Goal: Information Seeking & Learning: Learn about a topic

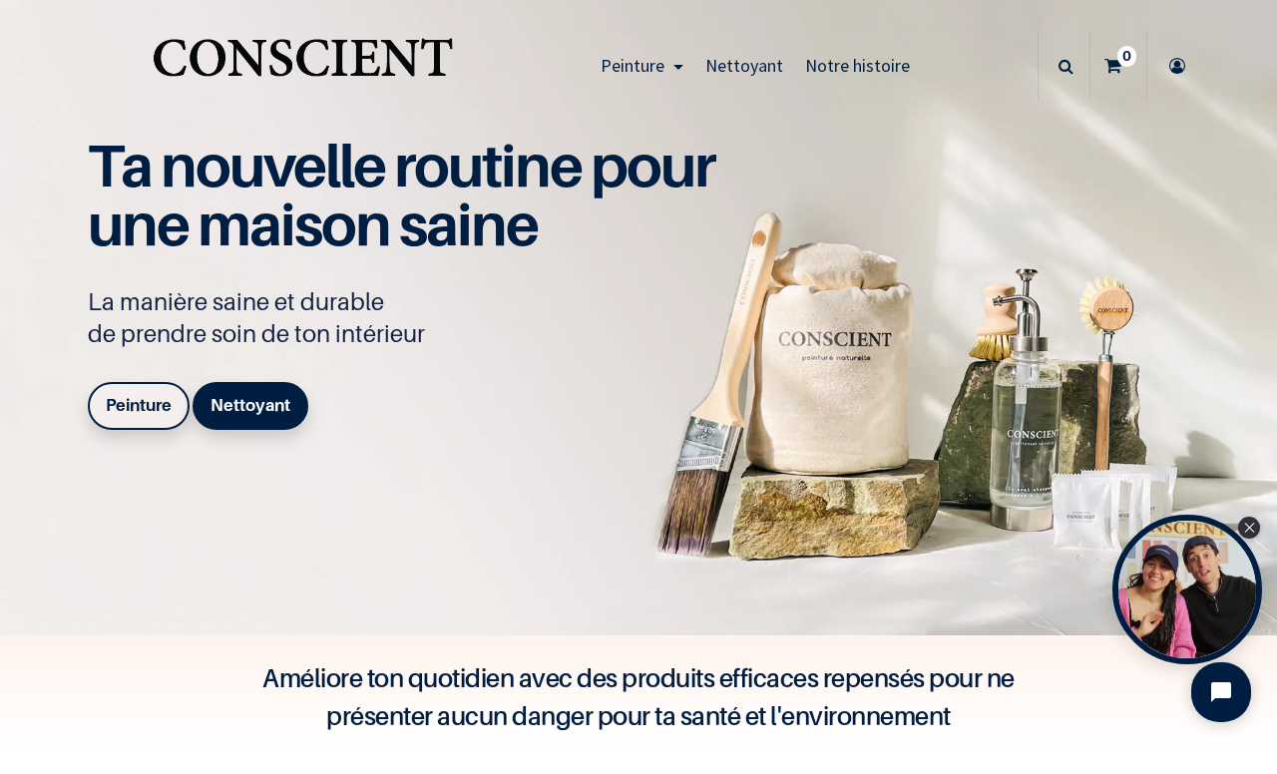
scroll to position [23, 0]
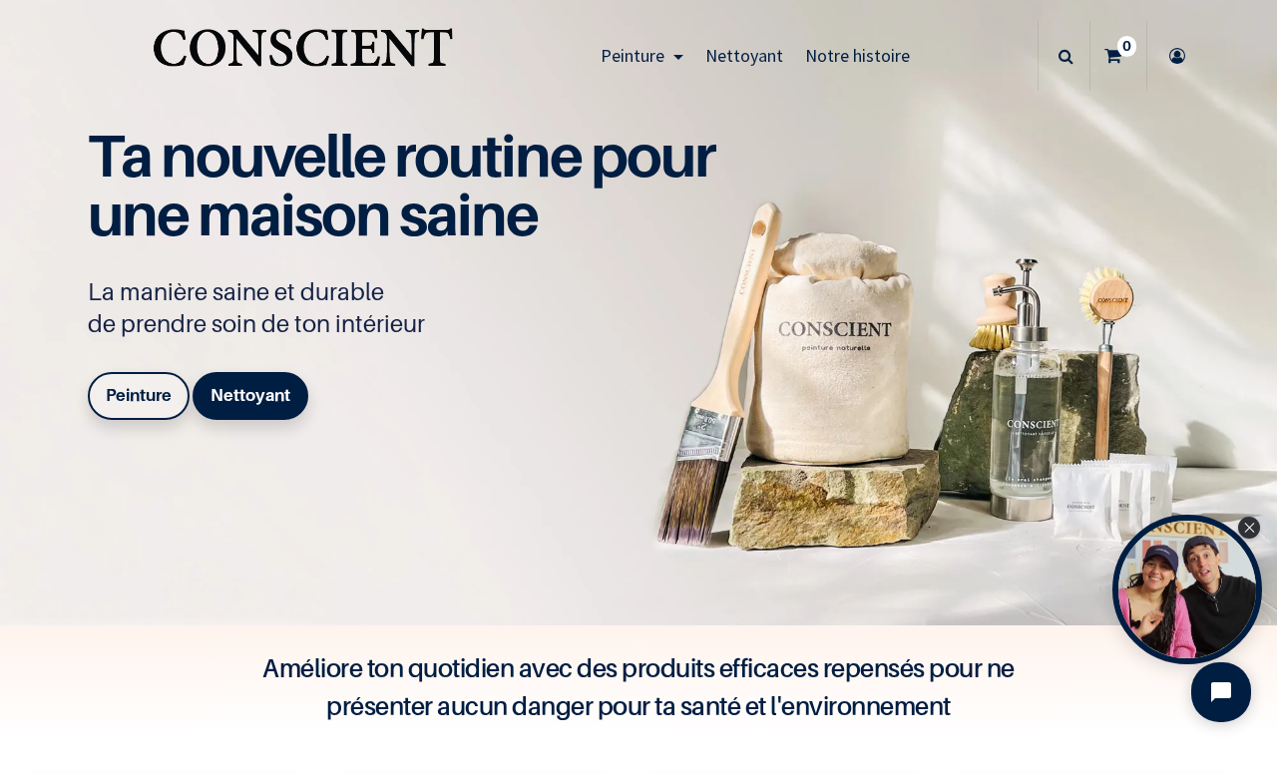
click at [153, 394] on b "Peinture" at bounding box center [139, 395] width 66 height 20
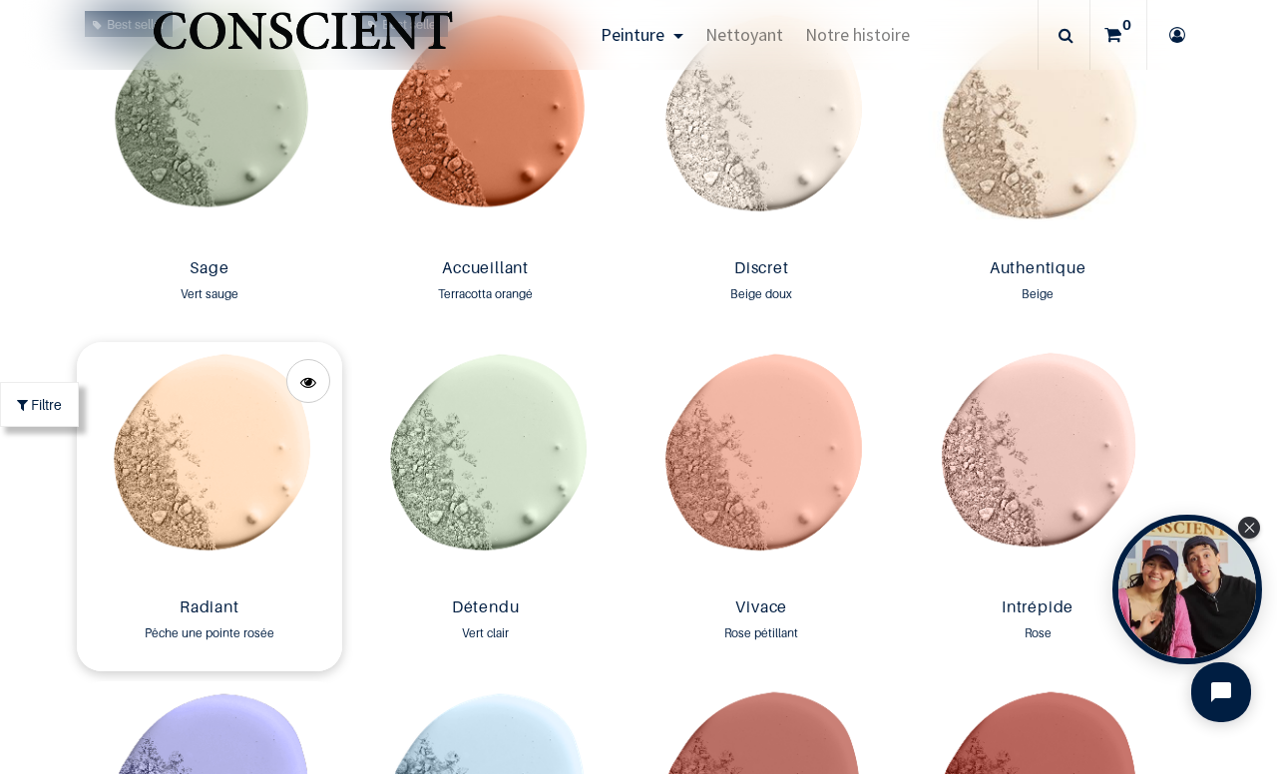
scroll to position [1774, 0]
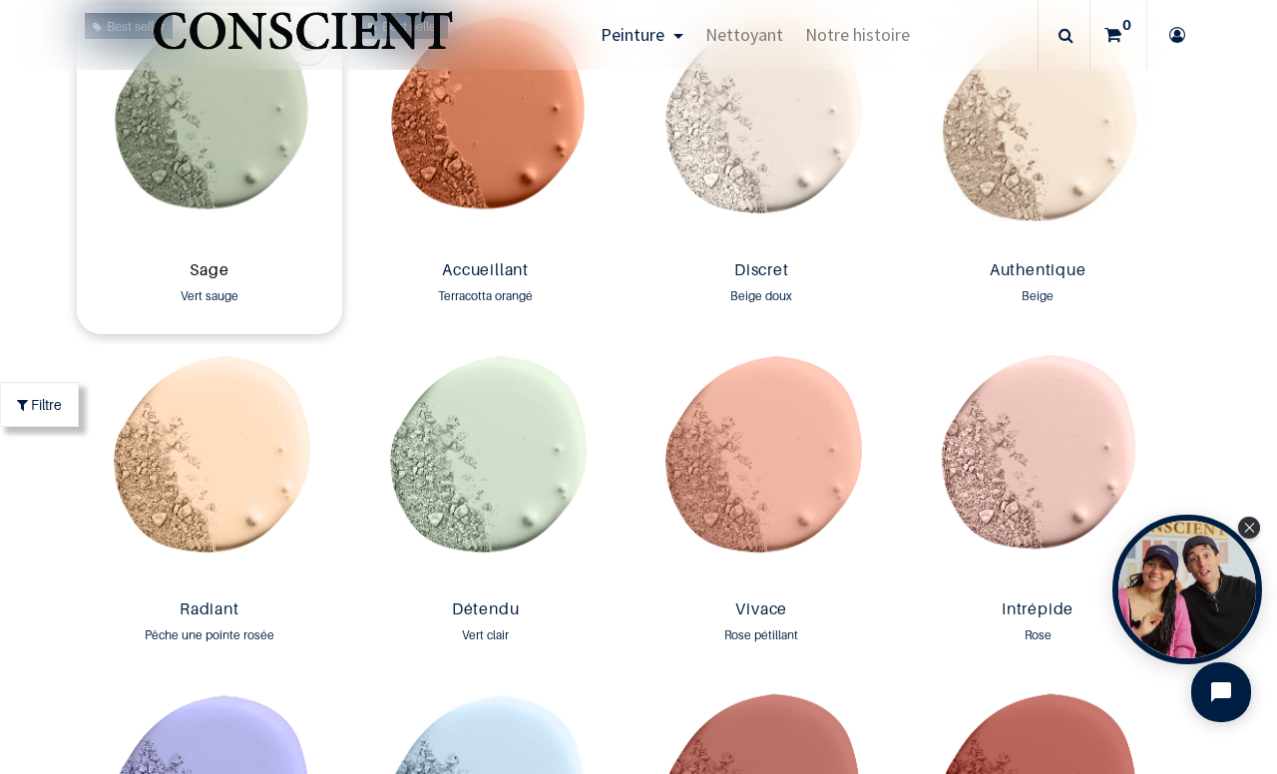
click at [215, 265] on link "Sage" at bounding box center [210, 271] width 250 height 23
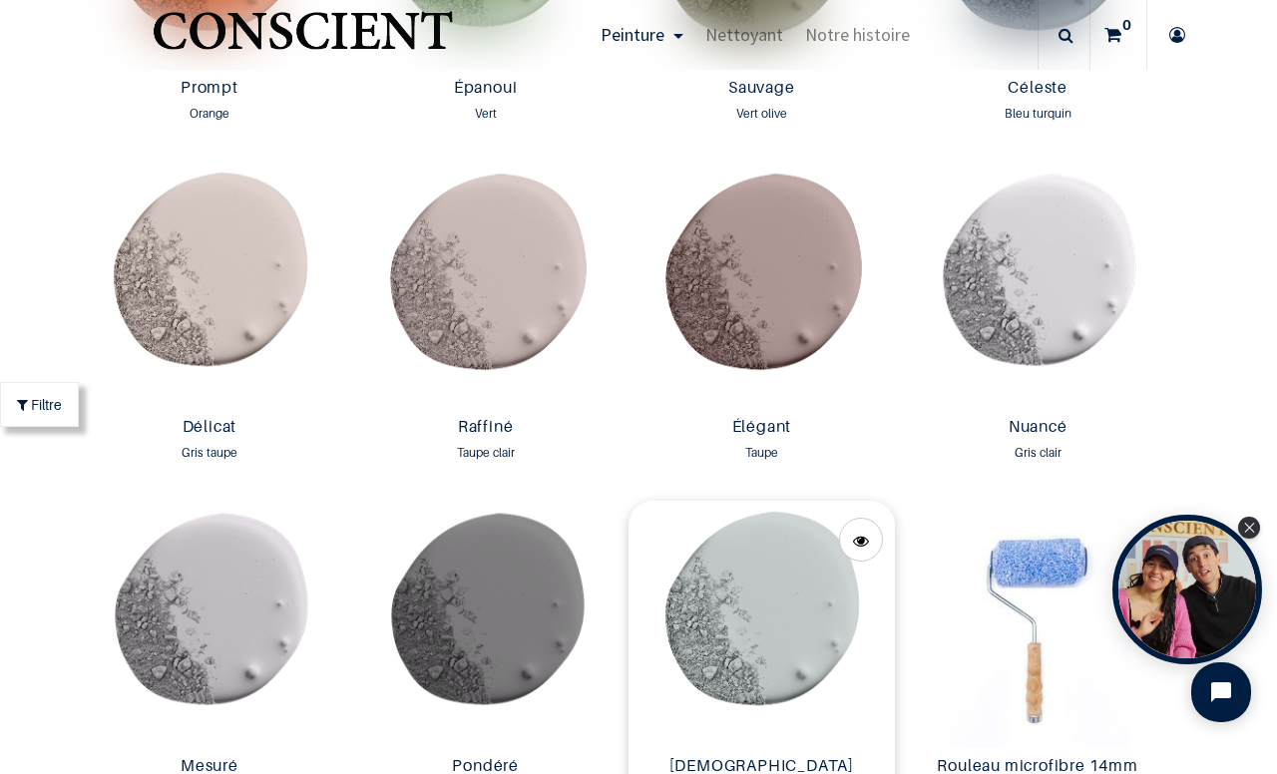
scroll to position [2972, 0]
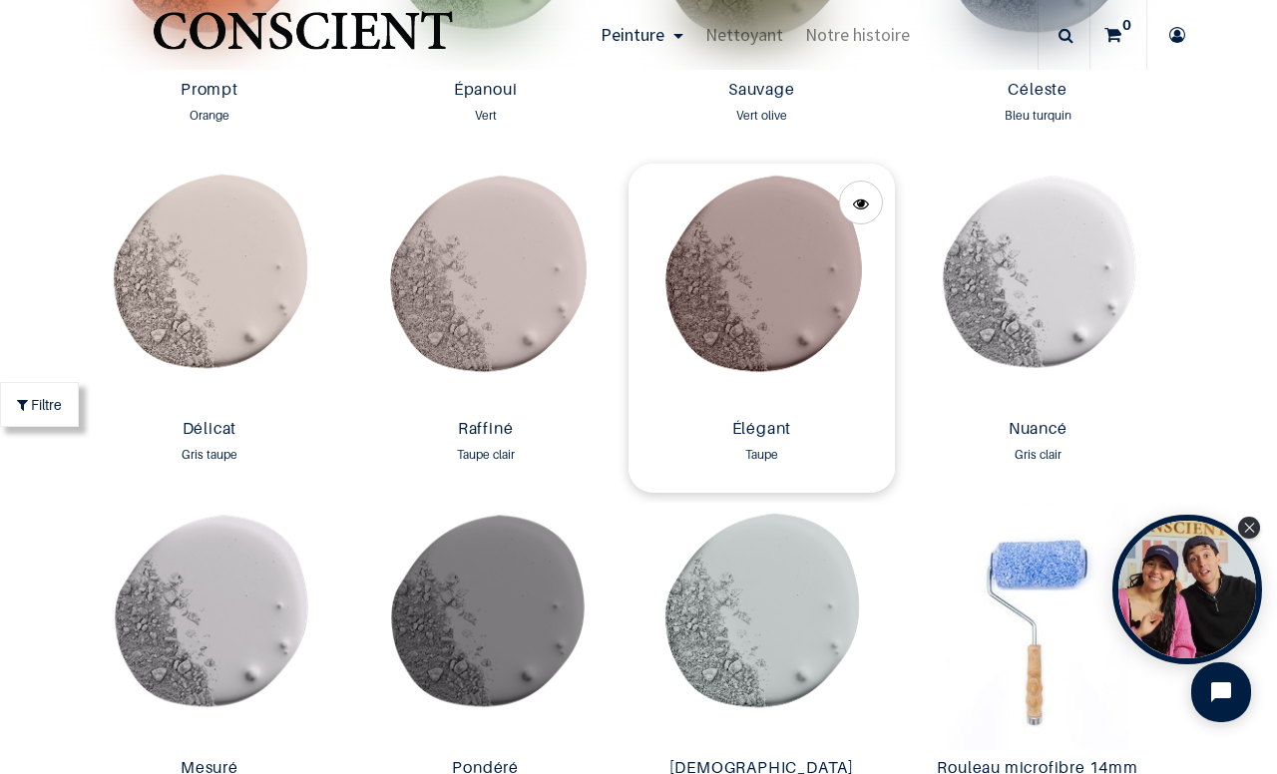
click at [782, 311] on img at bounding box center [761, 287] width 266 height 247
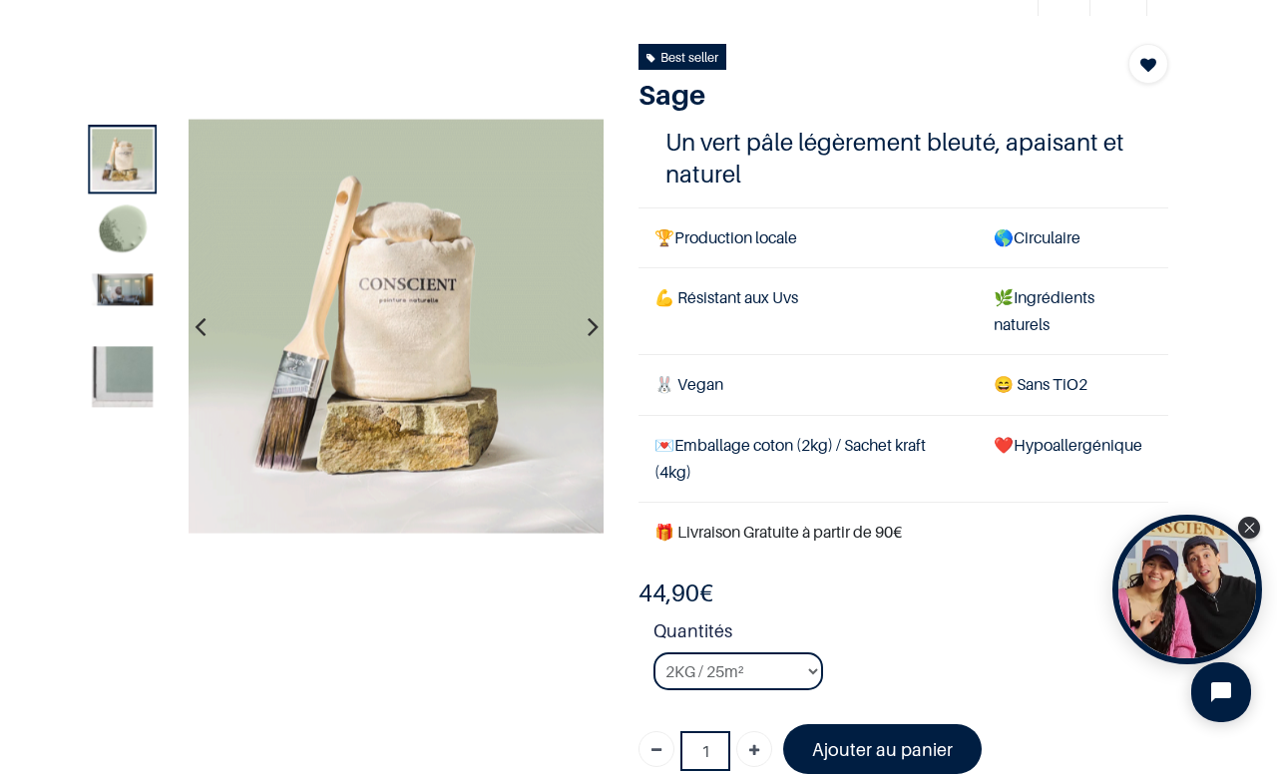
scroll to position [100, 0]
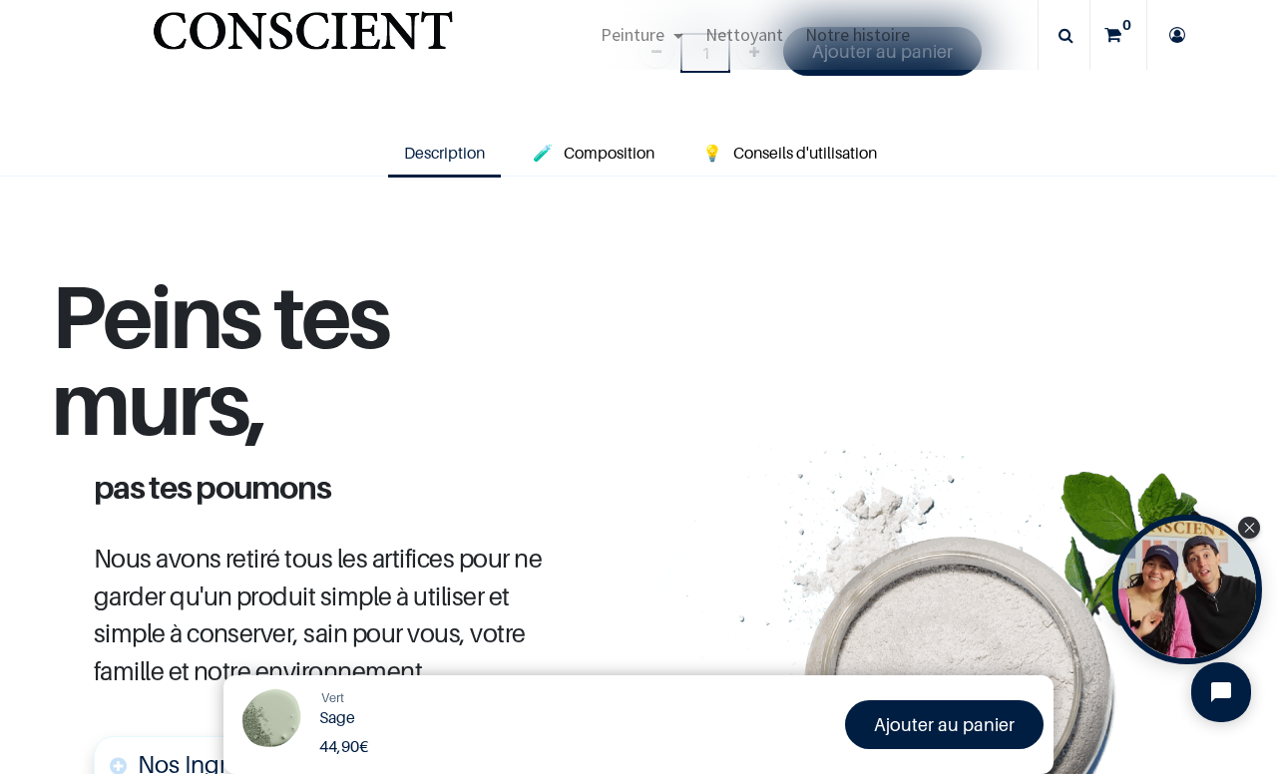
scroll to position [678, 0]
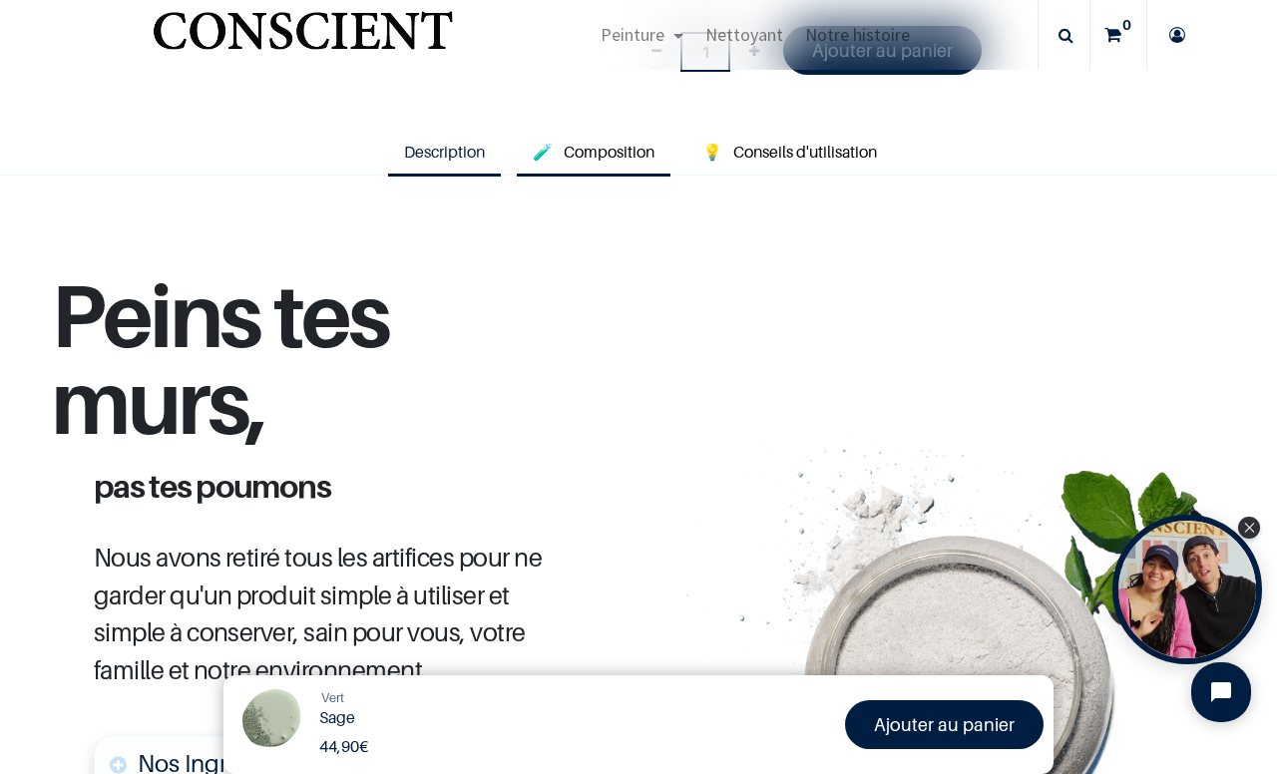
click at [619, 142] on span "Composition" at bounding box center [608, 152] width 91 height 20
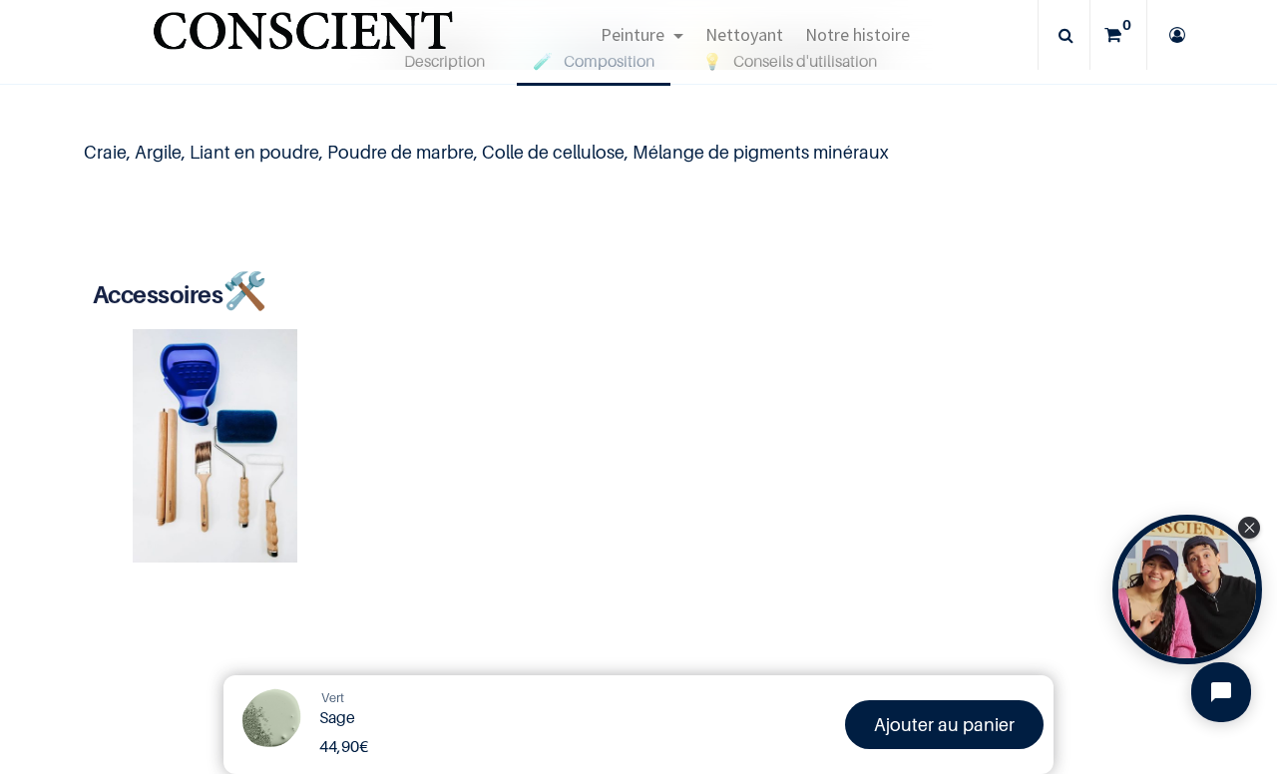
scroll to position [770, 0]
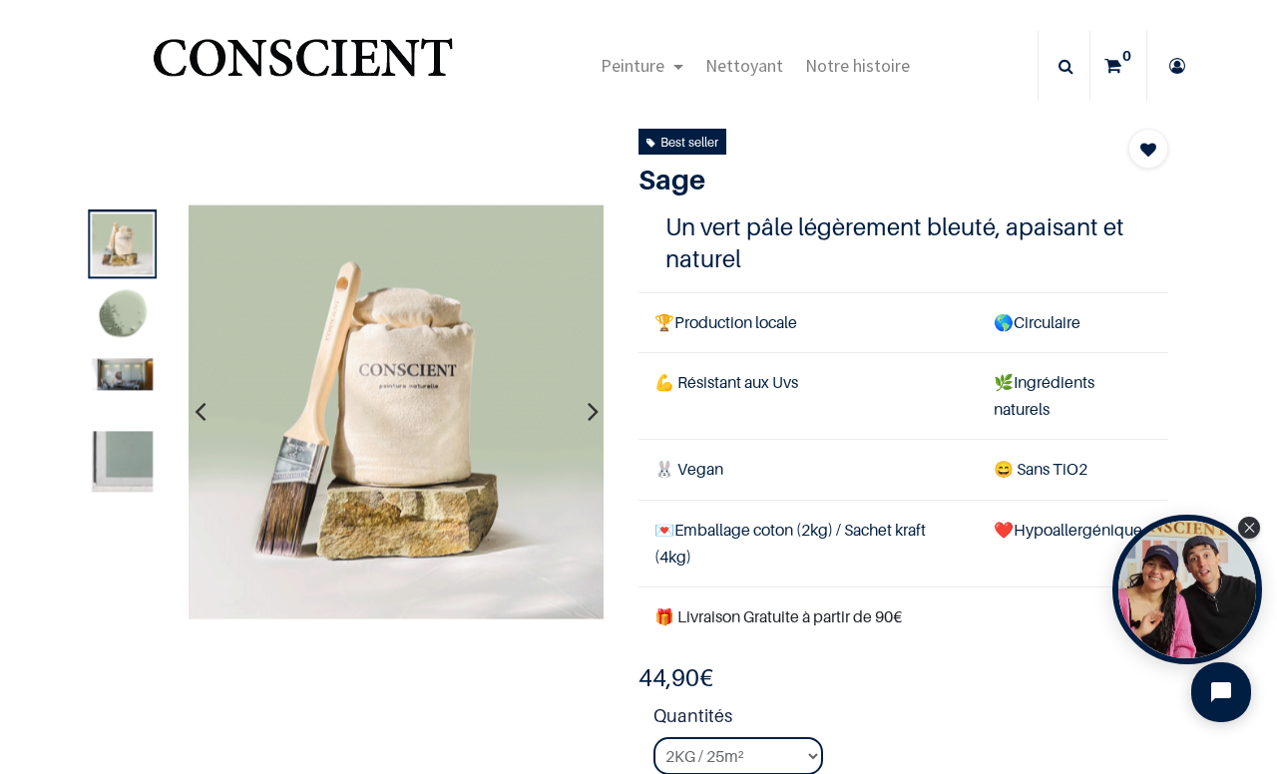
scroll to position [3, 0]
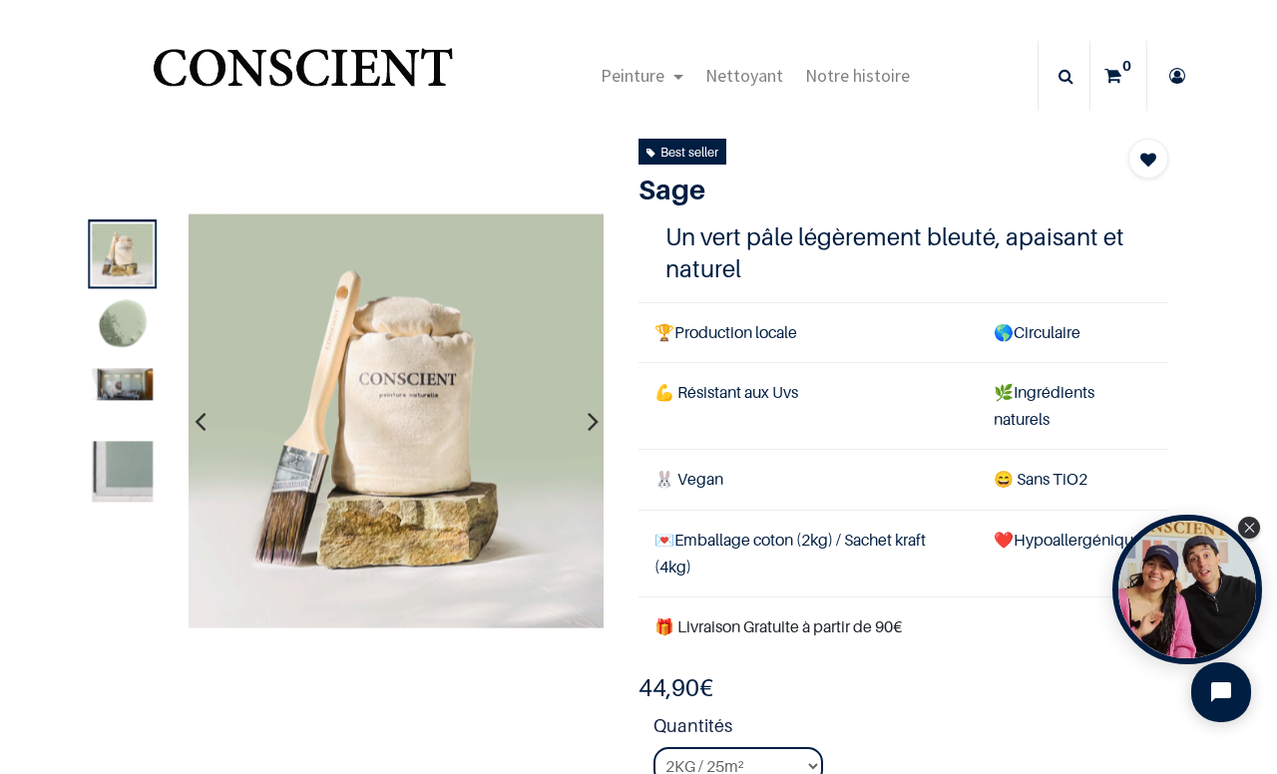
click at [123, 326] on img at bounding box center [122, 326] width 61 height 61
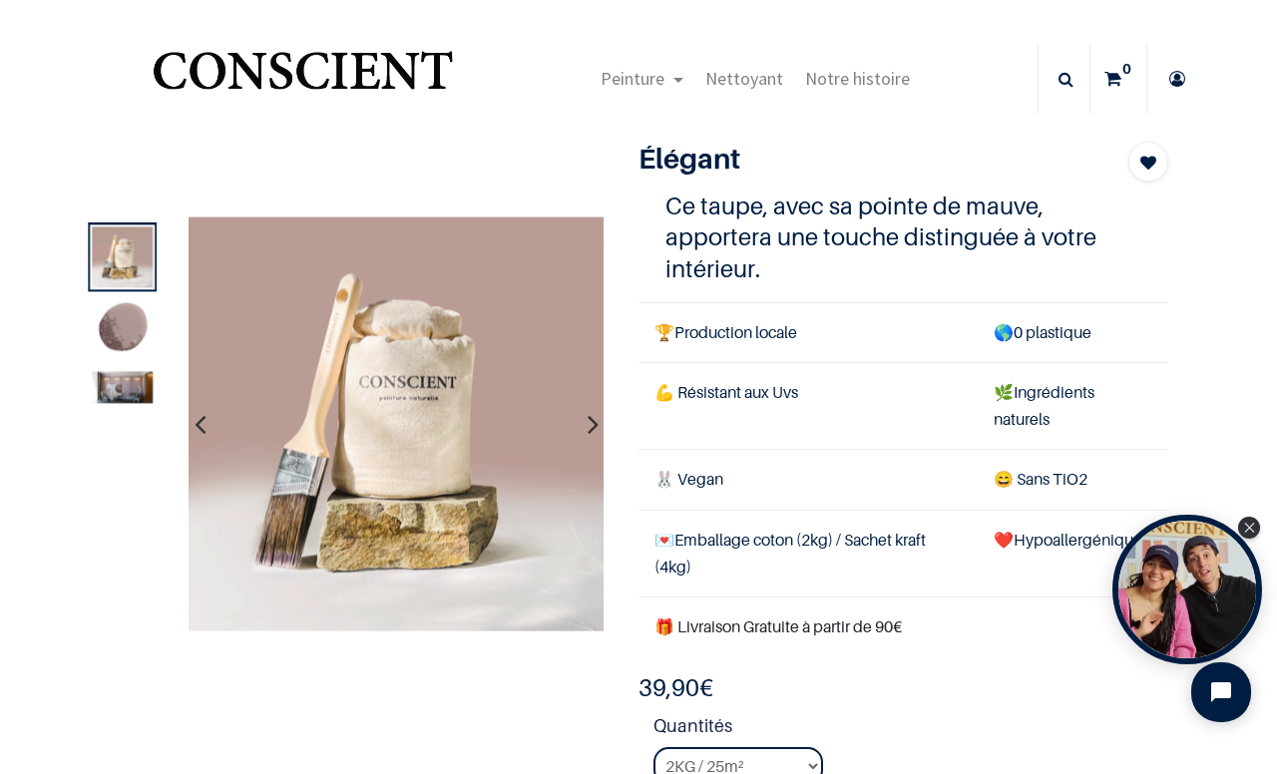
click at [118, 325] on img at bounding box center [122, 329] width 61 height 61
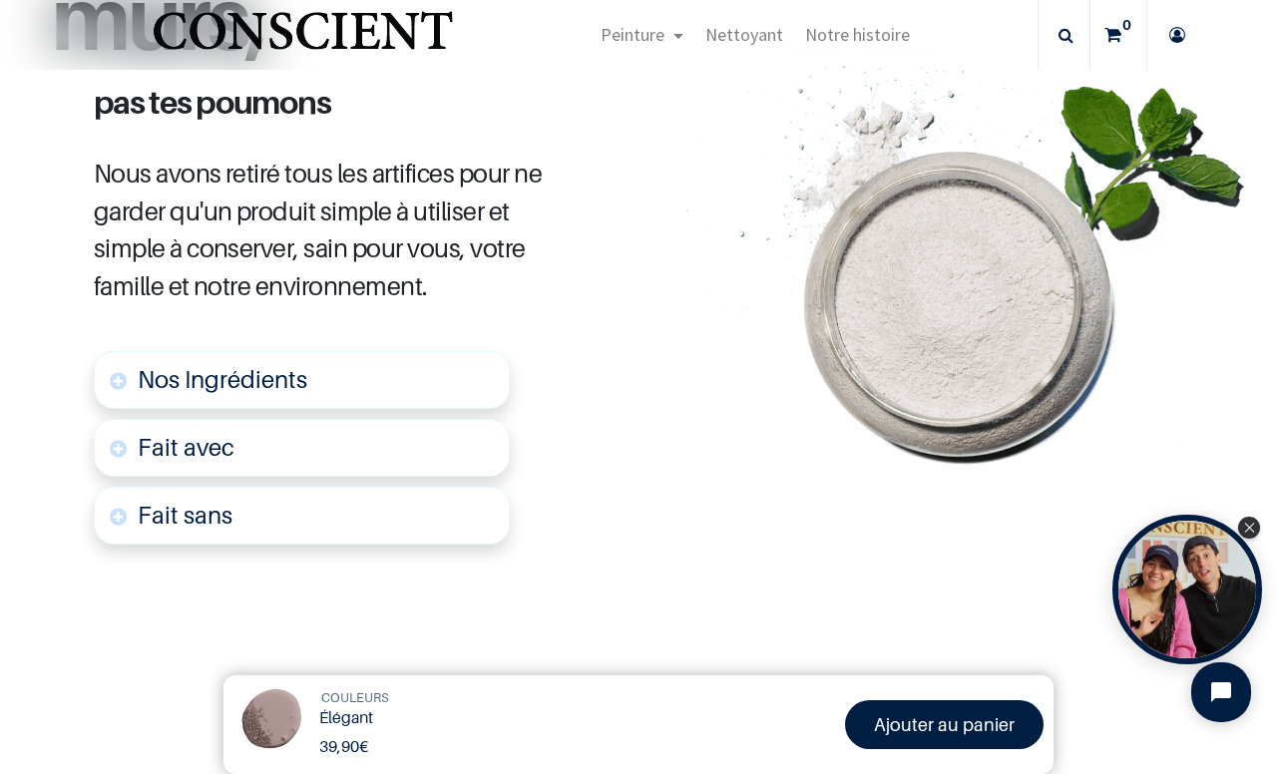
scroll to position [1061, 0]
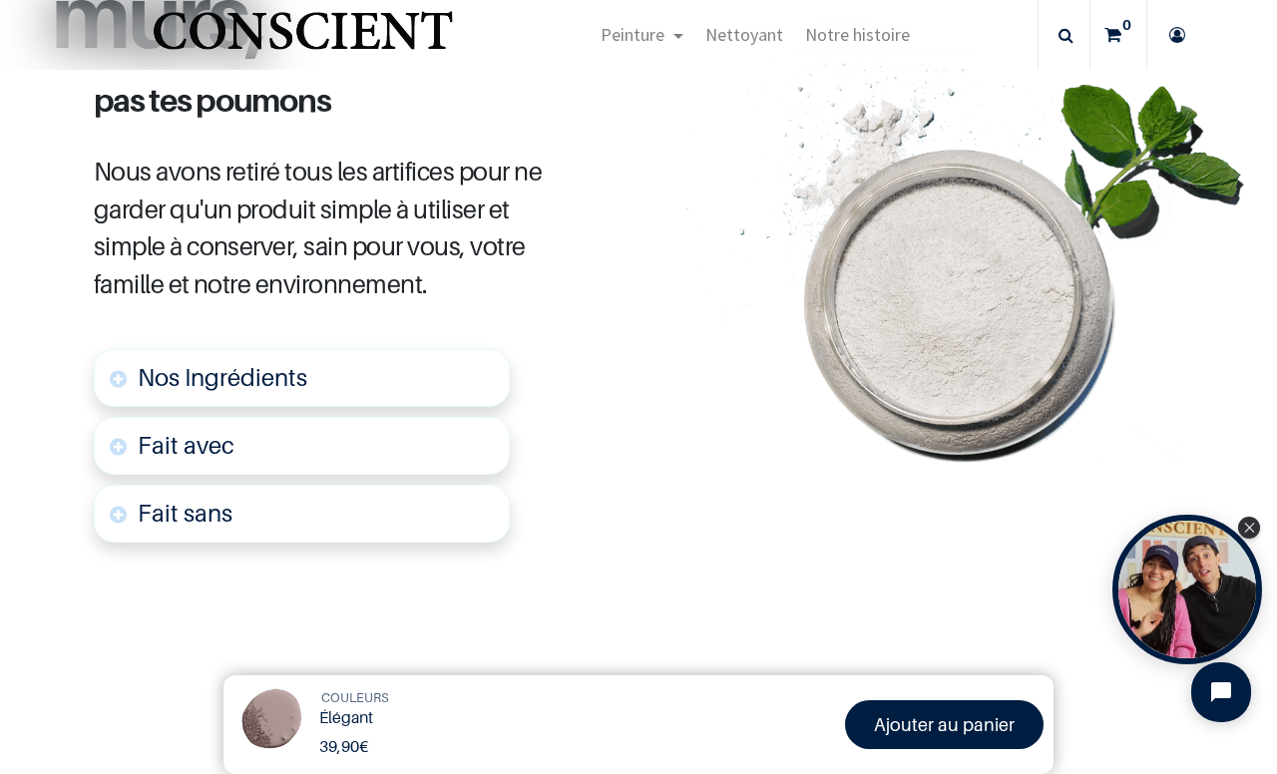
click at [120, 354] on link "Nos Ingrédients" at bounding box center [302, 378] width 417 height 58
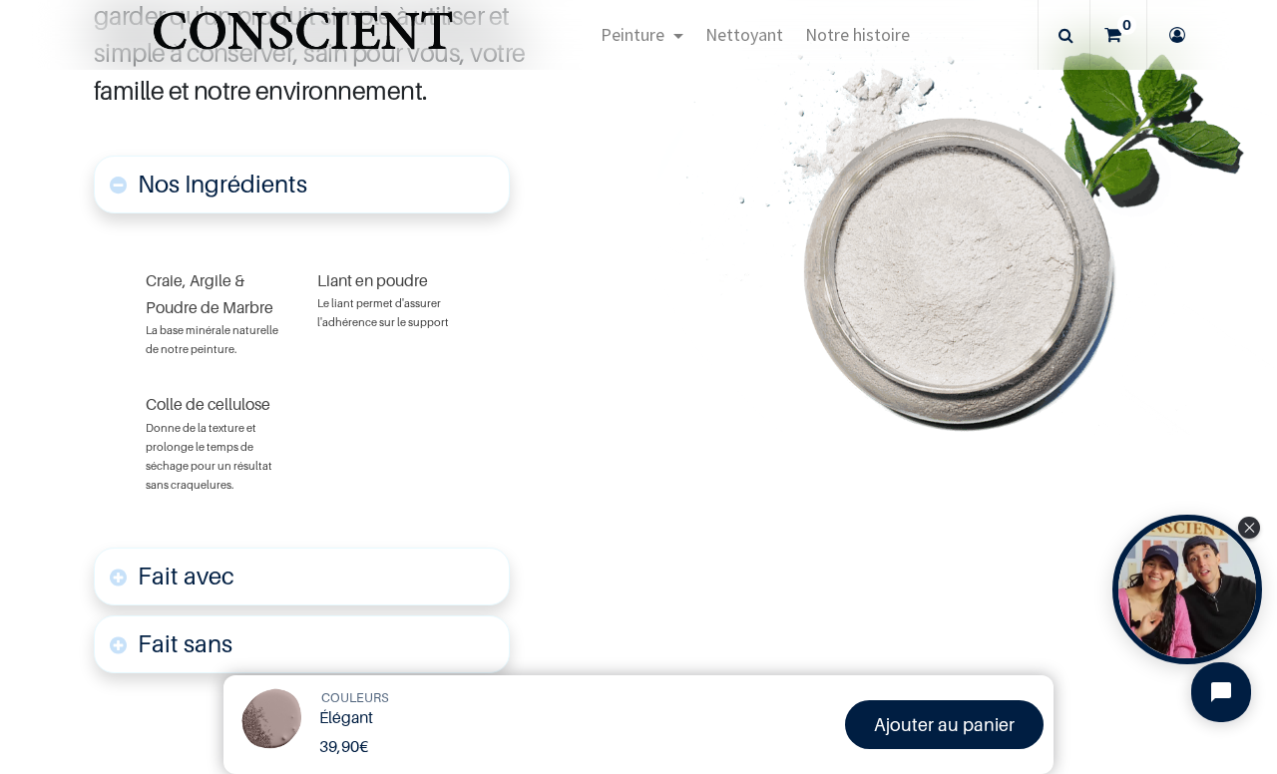
scroll to position [1256, 0]
click at [113, 554] on link "Fait avec" at bounding box center [302, 576] width 417 height 58
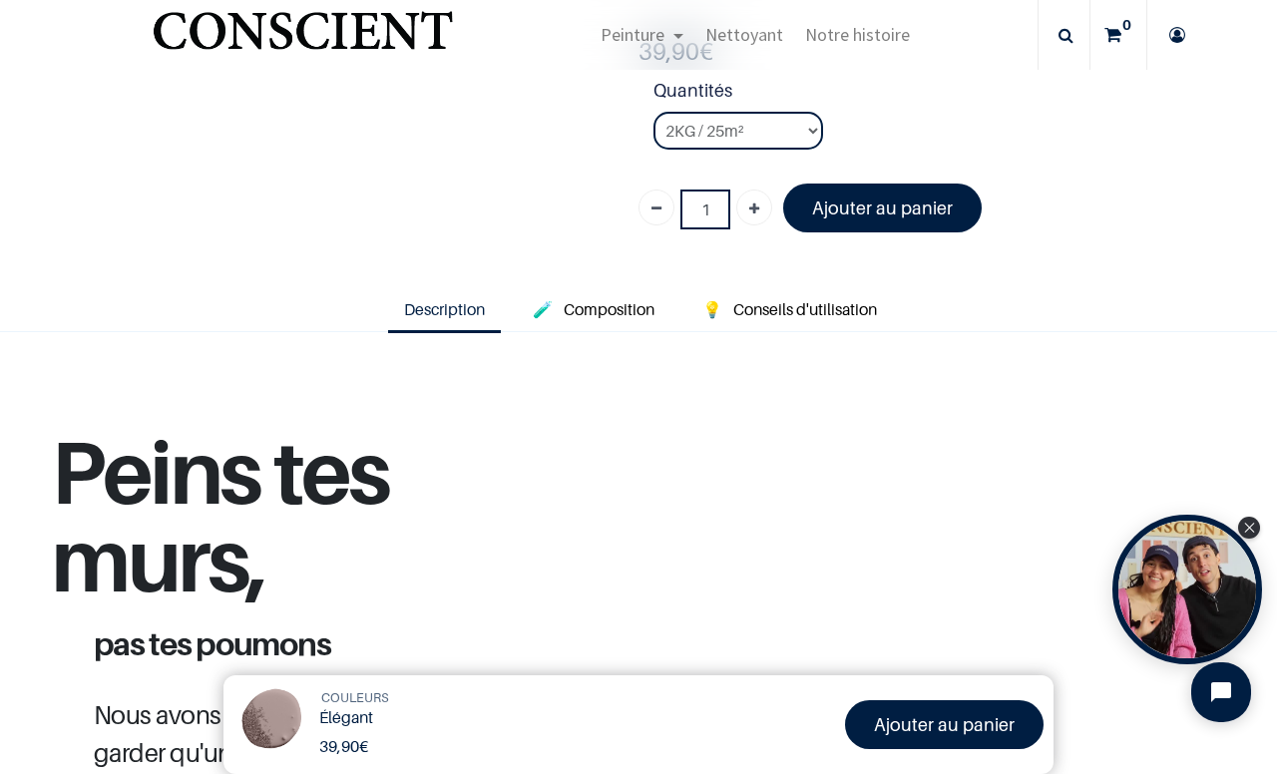
scroll to position [473, 0]
